Goal: Find specific page/section

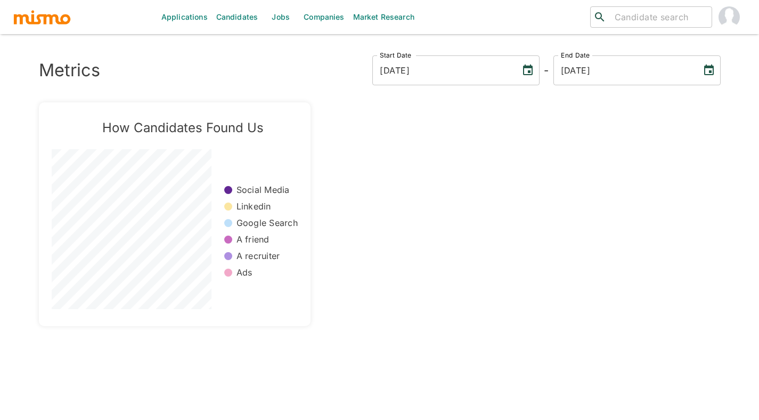
click at [194, 25] on link "Applications" at bounding box center [184, 17] width 55 height 34
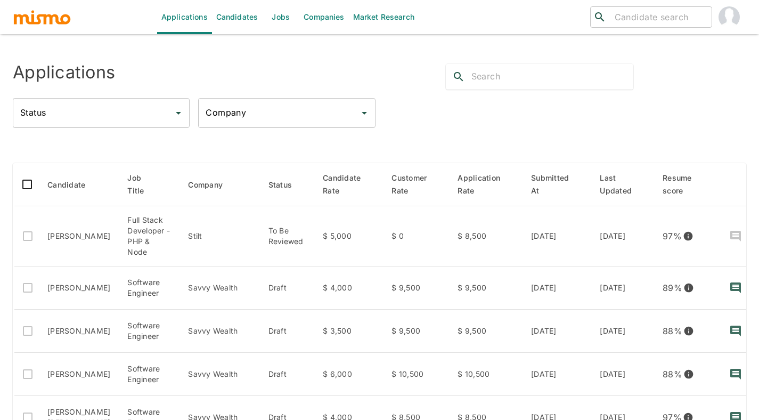
click at [233, 118] on input "Company" at bounding box center [278, 113] width 151 height 20
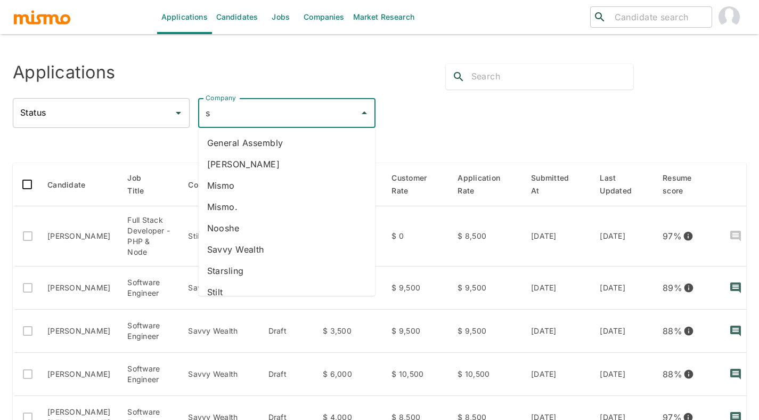
click at [231, 274] on li "Starsling" at bounding box center [287, 270] width 177 height 21
type input "Starsling"
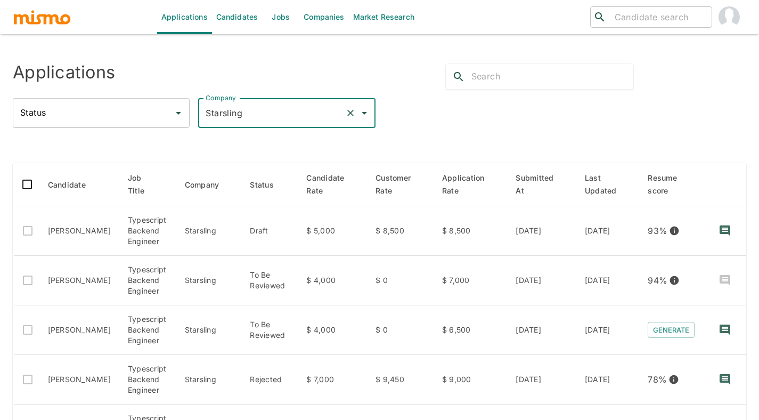
click at [346, 112] on icon "Clear" at bounding box center [350, 113] width 11 height 11
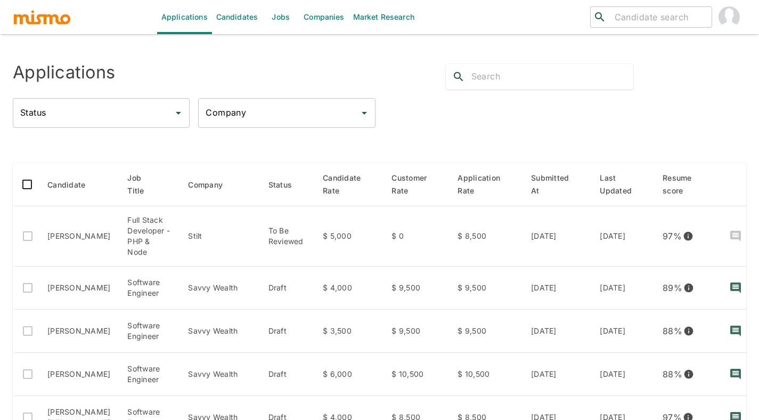
click at [537, 80] on input "text" at bounding box center [552, 76] width 162 height 17
type input "andrey"
